Goal: Information Seeking & Learning: Learn about a topic

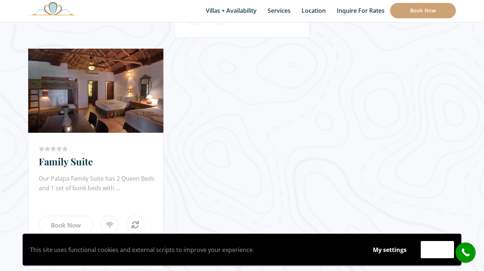
scroll to position [913, 0]
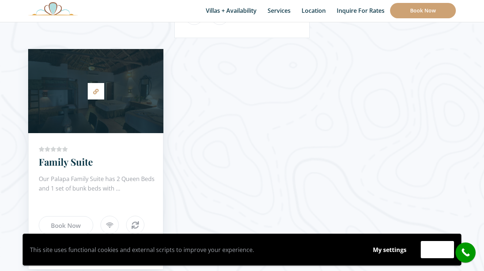
click at [109, 104] on div at bounding box center [95, 91] width 135 height 77
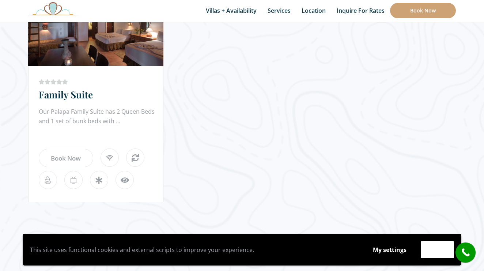
scroll to position [985, 0]
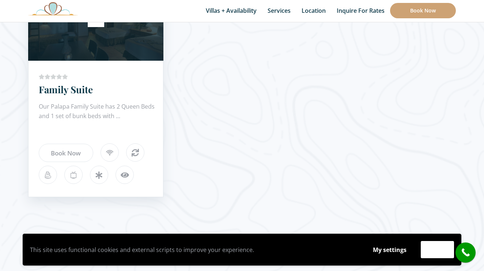
click at [125, 175] on icon at bounding box center [125, 175] width 18 height 18
click at [136, 154] on icon at bounding box center [135, 152] width 18 height 18
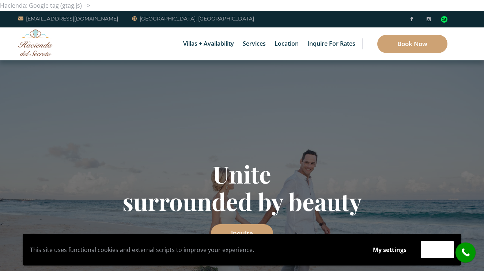
scroll to position [0, 0]
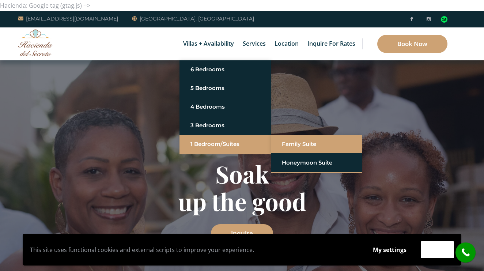
click at [300, 142] on link "Family Suite" at bounding box center [317, 144] width 70 height 13
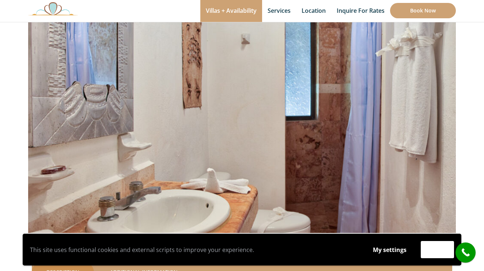
scroll to position [91, 0]
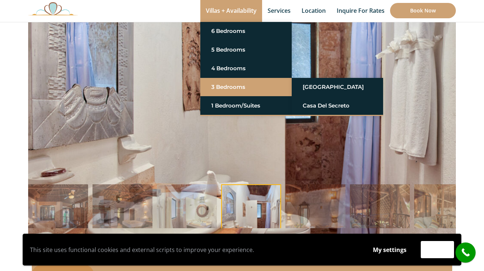
click at [226, 85] on link "3 Bedrooms" at bounding box center [246, 86] width 70 height 13
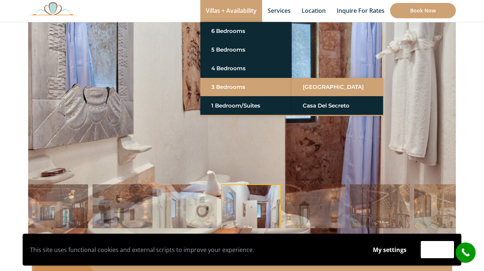
click at [318, 84] on link "[GEOGRAPHIC_DATA]" at bounding box center [338, 86] width 70 height 13
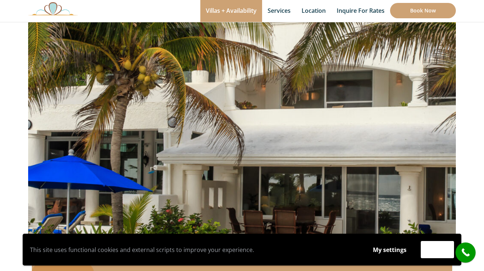
scroll to position [98, 0]
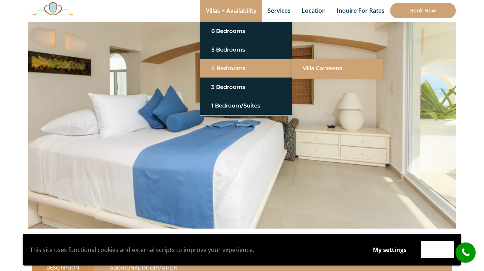
click at [313, 67] on link "Villa Canteena" at bounding box center [338, 68] width 70 height 13
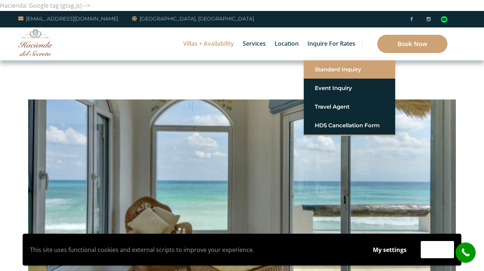
click at [327, 71] on link "Standard Inquiry" at bounding box center [350, 69] width 70 height 13
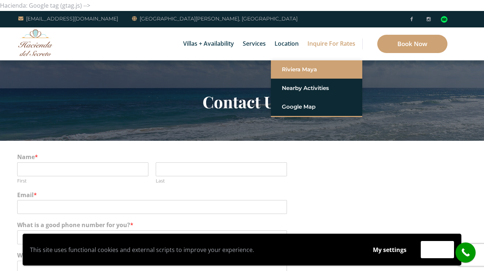
click at [287, 68] on link "Riviera Maya" at bounding box center [317, 69] width 70 height 13
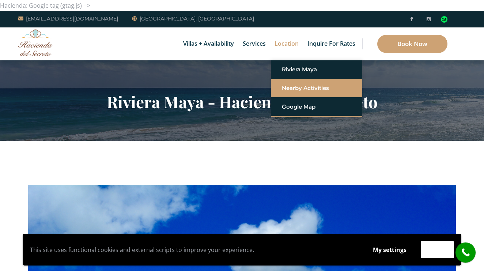
click at [289, 88] on link "Nearby Activities" at bounding box center [317, 88] width 70 height 13
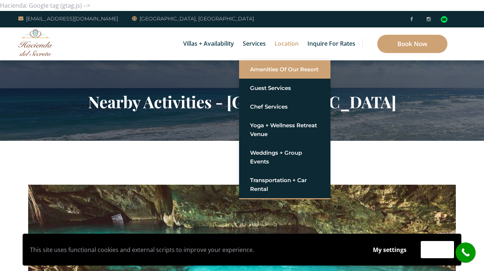
click at [261, 67] on link "Amenities of Our Resort" at bounding box center [285, 69] width 70 height 13
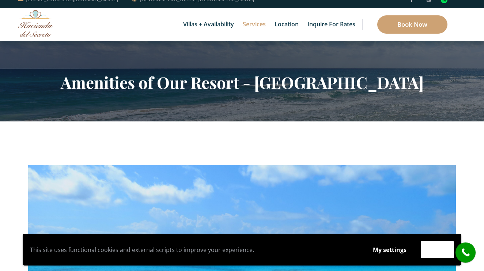
scroll to position [14, 0]
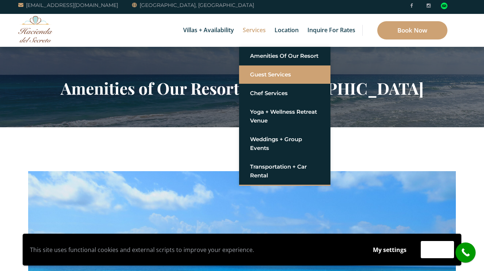
click at [261, 71] on link "Guest Services" at bounding box center [285, 74] width 70 height 13
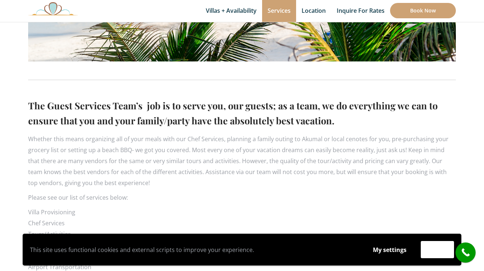
scroll to position [406, 0]
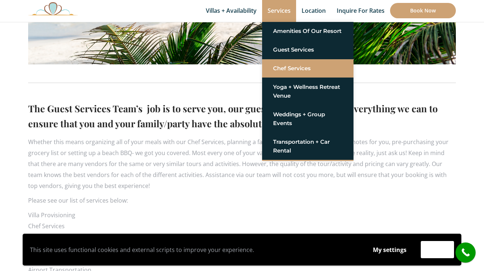
click at [288, 67] on link "Chef Services" at bounding box center [308, 68] width 70 height 13
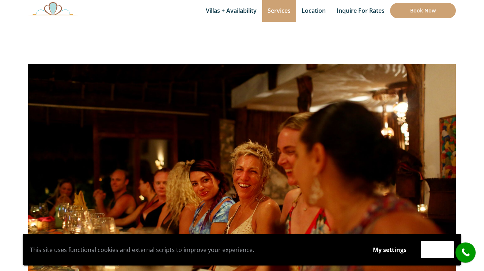
scroll to position [119, 0]
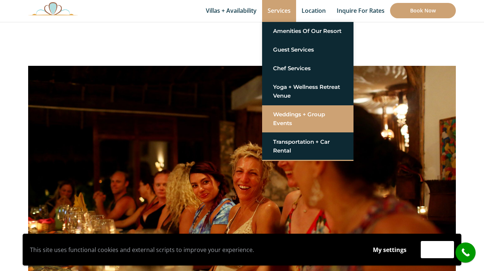
click at [285, 119] on link "Weddings + Group Events" at bounding box center [308, 119] width 70 height 22
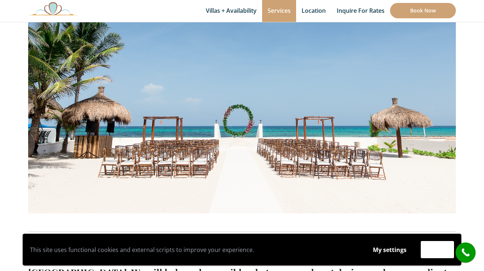
scroll to position [231, 0]
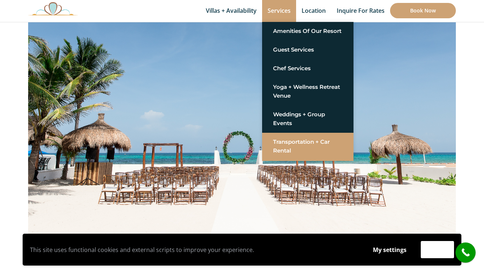
click at [287, 142] on link "Transportation + Car Rental" at bounding box center [308, 146] width 70 height 22
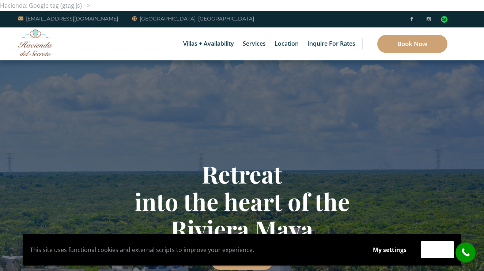
click at [441, 96] on div "Retreat into the heart of the Riviera Maya Inquire" at bounding box center [242, 214] width 484 height 308
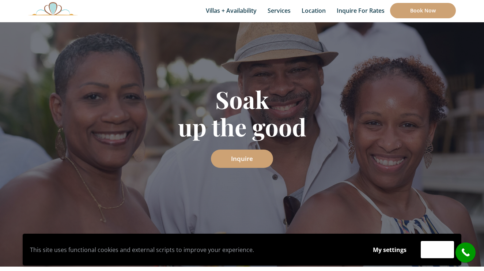
scroll to position [77, 0]
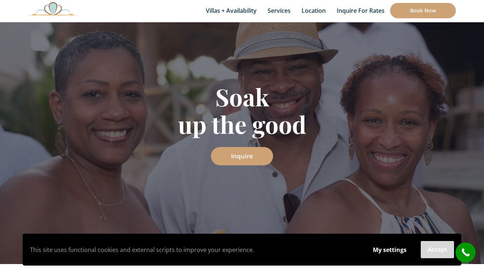
click at [437, 248] on button "Accept" at bounding box center [437, 249] width 33 height 17
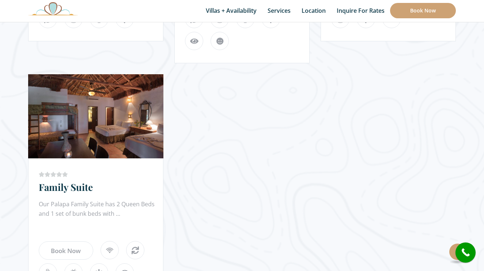
scroll to position [888, 0]
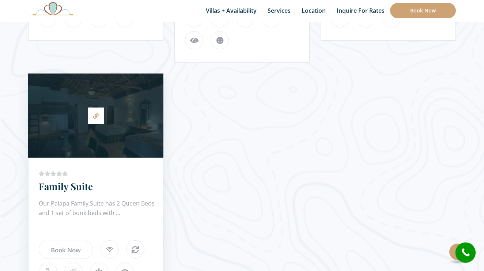
click at [111, 122] on div at bounding box center [95, 115] width 135 height 77
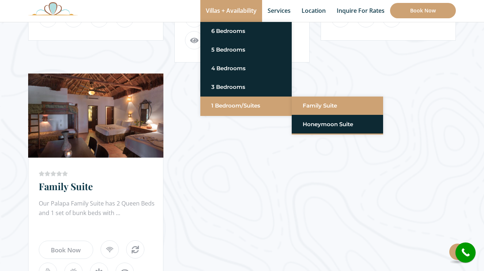
click at [313, 106] on link "Family Suite" at bounding box center [338, 105] width 70 height 13
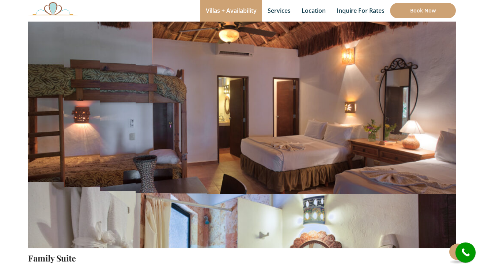
scroll to position [80, 0]
